Goal: Information Seeking & Learning: Find specific page/section

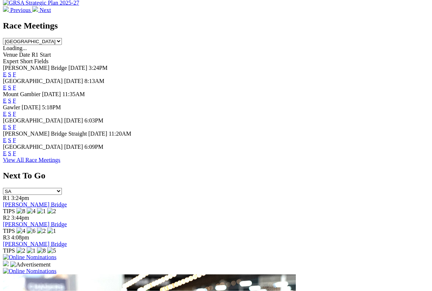
scroll to position [323, 0]
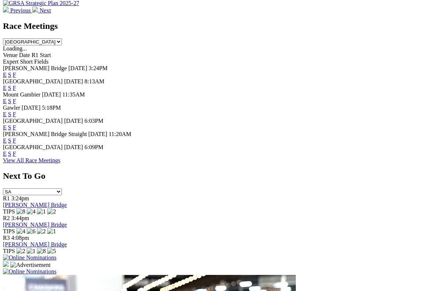
click at [16, 151] on link "F" at bounding box center [14, 154] width 3 height 6
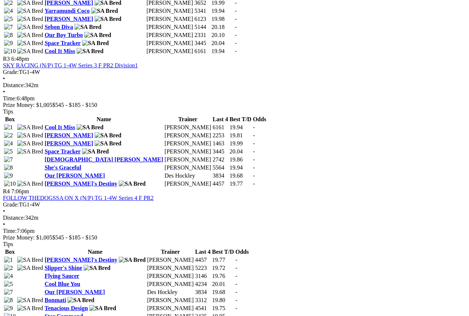
scroll to position [586, 0]
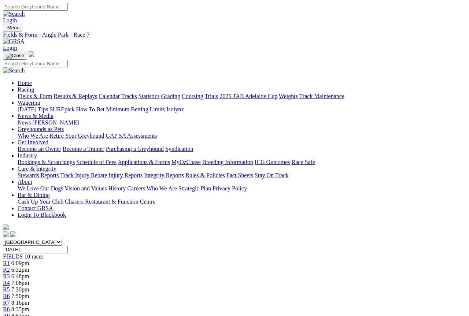
click at [10, 291] on link "R8" at bounding box center [6, 309] width 7 height 6
click at [10, 299] on span "R7" at bounding box center [6, 302] width 7 height 6
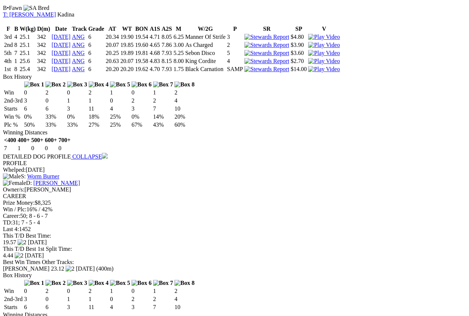
scroll to position [559, 0]
